Goal: Use online tool/utility: Utilize a website feature to perform a specific function

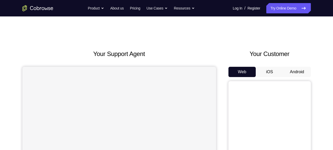
click at [292, 70] on button "Android" at bounding box center [297, 72] width 28 height 10
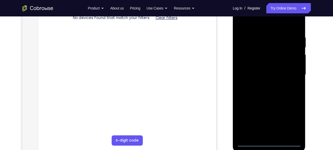
scroll to position [87, 0]
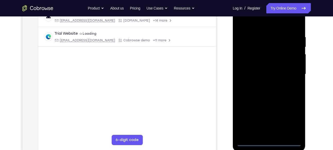
click at [268, 141] on div at bounding box center [268, 74] width 65 height 144
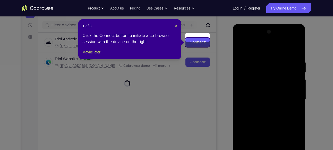
scroll to position [60, 0]
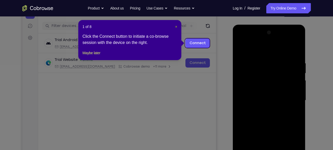
click at [177, 26] on span "×" at bounding box center [176, 27] width 2 height 4
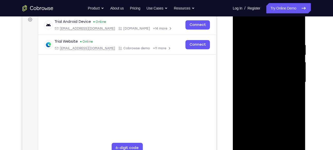
scroll to position [79, 0]
click at [290, 128] on div at bounding box center [268, 82] width 65 height 144
click at [252, 32] on div at bounding box center [268, 82] width 65 height 144
drag, startPoint x: 252, startPoint y: 32, endPoint x: 247, endPoint y: 29, distance: 5.5
click at [247, 29] on div at bounding box center [268, 82] width 65 height 144
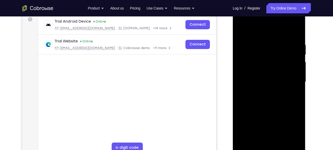
click at [291, 78] on div at bounding box center [268, 82] width 65 height 144
click at [262, 90] on div at bounding box center [268, 82] width 65 height 144
click at [278, 54] on div at bounding box center [268, 82] width 65 height 144
click at [247, 84] on div at bounding box center [268, 82] width 65 height 144
click at [251, 77] on div at bounding box center [268, 82] width 65 height 144
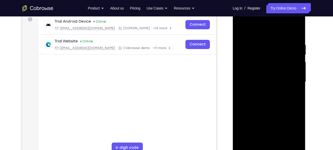
click at [253, 85] on div at bounding box center [268, 82] width 65 height 144
click at [272, 80] on span "Tap to Start" at bounding box center [269, 81] width 26 height 5
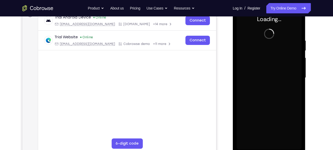
scroll to position [81, 0]
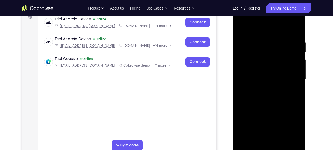
click at [270, 149] on div at bounding box center [268, 80] width 65 height 144
click at [290, 126] on div at bounding box center [268, 80] width 65 height 144
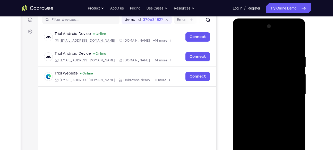
scroll to position [66, 0]
click at [256, 44] on div at bounding box center [268, 95] width 65 height 144
click at [292, 92] on div at bounding box center [268, 95] width 65 height 144
click at [262, 104] on div at bounding box center [268, 95] width 65 height 144
click at [261, 68] on div at bounding box center [268, 95] width 65 height 144
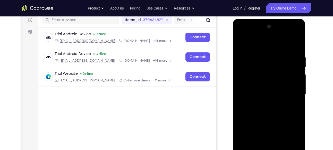
click at [258, 90] on div at bounding box center [268, 95] width 65 height 144
click at [260, 86] on div at bounding box center [268, 95] width 65 height 144
click at [264, 95] on div at bounding box center [268, 95] width 65 height 144
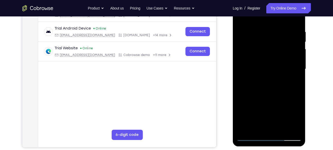
scroll to position [92, 0]
drag, startPoint x: 268, startPoint y: 101, endPoint x: 253, endPoint y: 115, distance: 20.9
click at [253, 115] on div at bounding box center [268, 69] width 65 height 144
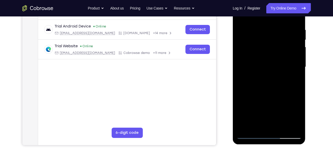
scroll to position [97, 0]
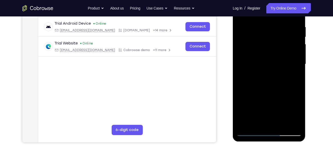
click at [252, 133] on div at bounding box center [268, 64] width 65 height 144
click at [249, 131] on div at bounding box center [268, 64] width 65 height 144
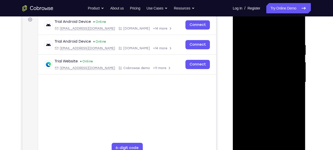
scroll to position [78, 0]
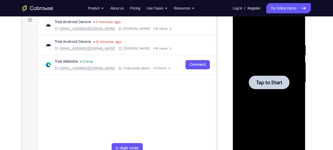
click at [274, 74] on div at bounding box center [268, 83] width 65 height 144
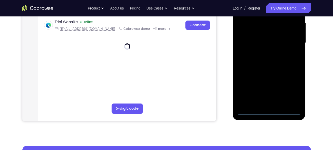
scroll to position [118, 0]
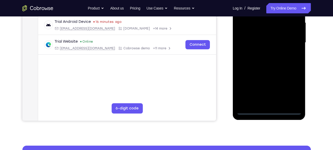
click at [268, 106] on div at bounding box center [268, 43] width 65 height 144
click at [269, 110] on div at bounding box center [268, 43] width 65 height 144
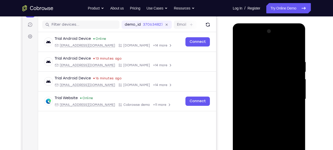
scroll to position [104, 0]
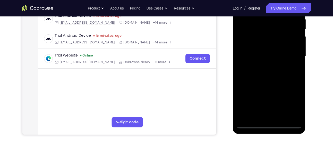
click at [291, 101] on div at bounding box center [268, 57] width 65 height 144
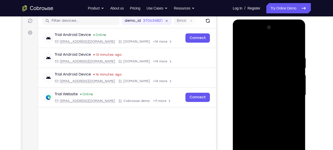
scroll to position [66, 0]
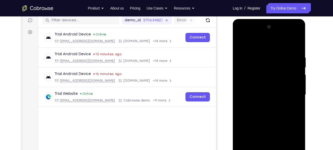
click at [252, 42] on div at bounding box center [268, 95] width 65 height 144
click at [290, 93] on div at bounding box center [268, 95] width 65 height 144
click at [264, 102] on div at bounding box center [268, 95] width 65 height 144
drag, startPoint x: 269, startPoint y: 118, endPoint x: 240, endPoint y: 123, distance: 29.4
click at [240, 123] on div at bounding box center [268, 95] width 65 height 144
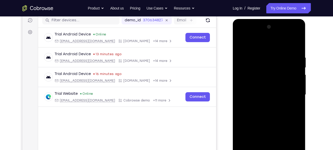
click at [264, 90] on div at bounding box center [268, 95] width 65 height 144
click at [265, 93] on div at bounding box center [268, 95] width 65 height 144
click at [266, 87] on div at bounding box center [268, 95] width 65 height 144
click at [266, 99] on div at bounding box center [268, 95] width 65 height 144
click at [263, 126] on div at bounding box center [268, 95] width 65 height 144
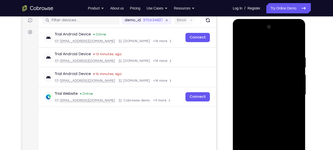
click at [287, 80] on div at bounding box center [268, 95] width 65 height 144
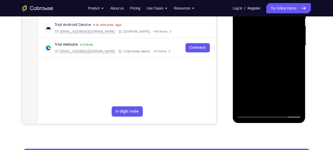
scroll to position [115, 0]
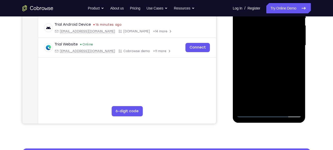
drag, startPoint x: 279, startPoint y: 91, endPoint x: 289, endPoint y: 36, distance: 56.2
click at [289, 36] on div at bounding box center [268, 46] width 65 height 144
click at [268, 103] on div at bounding box center [268, 46] width 65 height 144
click at [254, 32] on div at bounding box center [268, 46] width 65 height 144
click at [256, 35] on div at bounding box center [268, 46] width 65 height 144
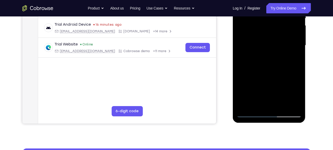
click at [256, 35] on div at bounding box center [268, 46] width 65 height 144
click at [259, 53] on div at bounding box center [268, 46] width 65 height 144
drag, startPoint x: 154, startPoint y: 12, endPoint x: 151, endPoint y: 11, distance: 2.9
click at [151, 11] on div "Trial Android Device Online [EMAIL_ADDRESS][DOMAIN_NAME] [DOMAIN_NAME] +14 more…" at bounding box center [127, 30] width 178 height 104
click at [79, 96] on main "demo_id 370634827 370634827 Email User ID Device ID Device name 6-digit code Co…" at bounding box center [127, 50] width 178 height 172
